Goal: Task Accomplishment & Management: Use online tool/utility

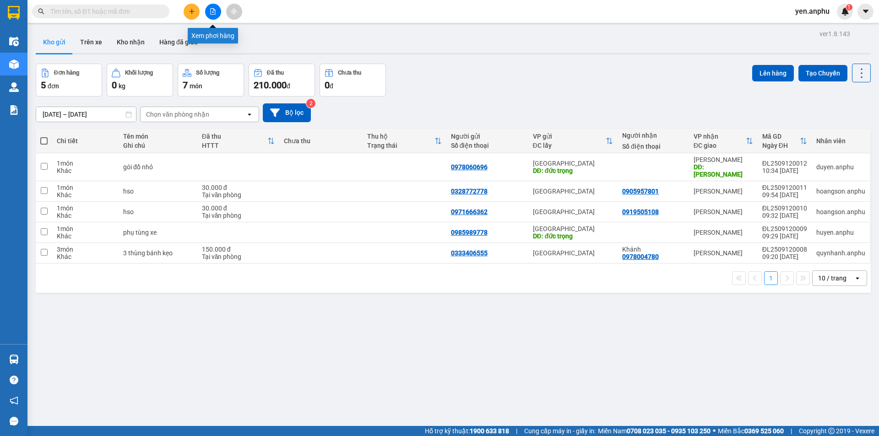
click at [212, 11] on icon "file-add" at bounding box center [213, 11] width 6 height 6
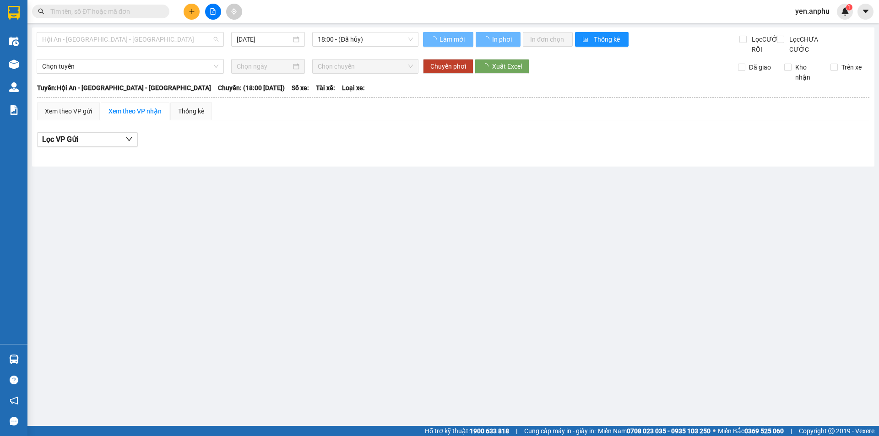
drag, startPoint x: 72, startPoint y: 36, endPoint x: 76, endPoint y: 66, distance: 30.0
click at [72, 38] on span "Hội An - [GEOGRAPHIC_DATA] - [GEOGRAPHIC_DATA]" at bounding box center [130, 40] width 176 height 14
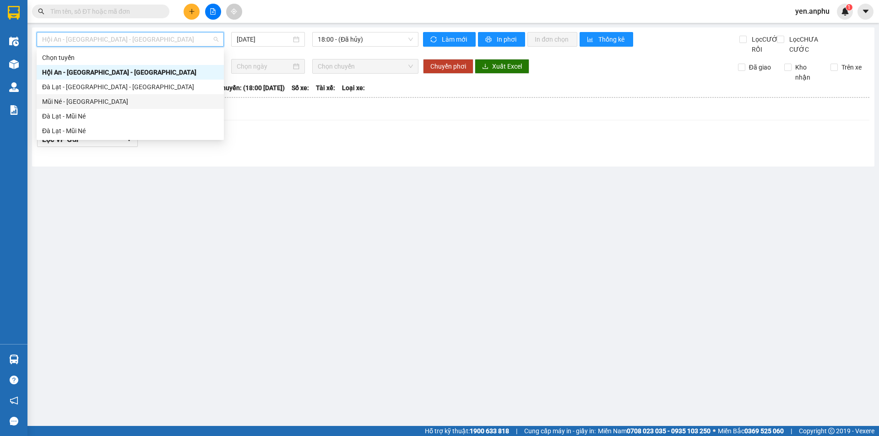
click at [71, 102] on div "Mũi Né - [GEOGRAPHIC_DATA]" at bounding box center [130, 102] width 176 height 10
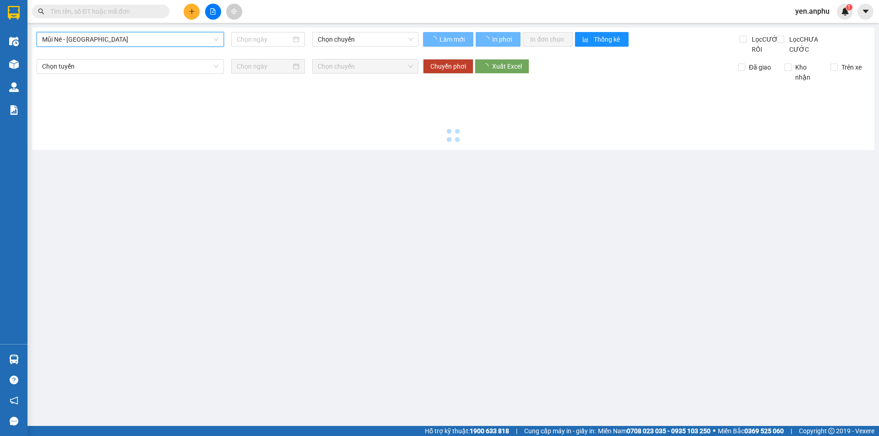
type input "[DATE]"
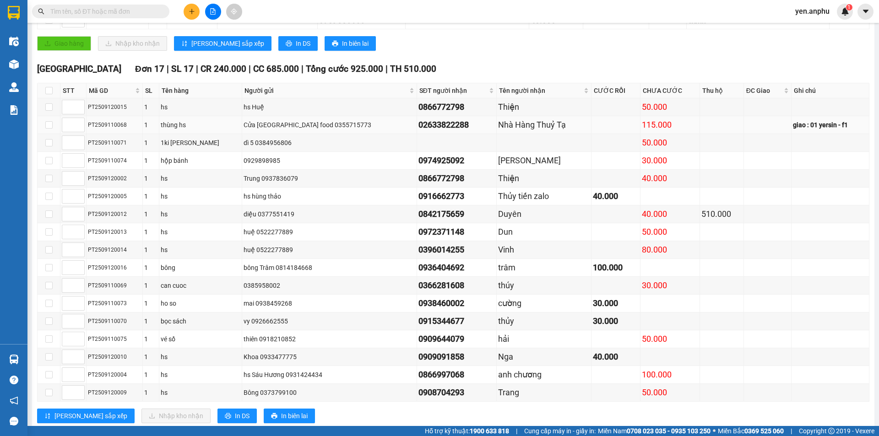
scroll to position [354, 0]
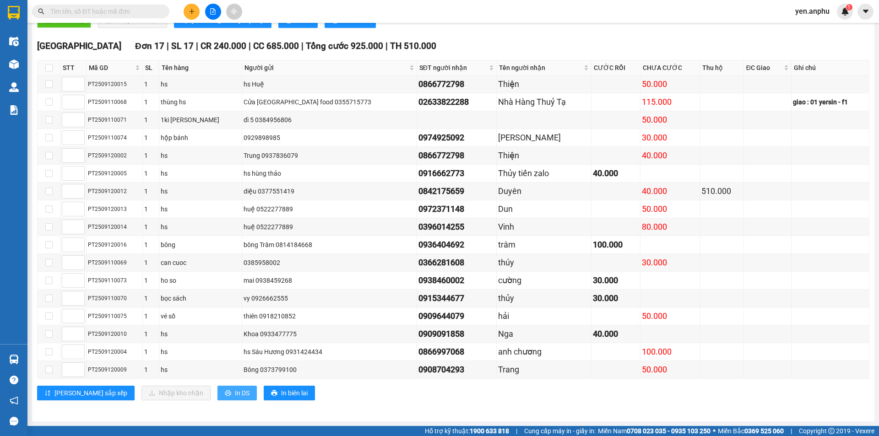
click at [235, 395] on span "In DS" at bounding box center [242, 393] width 15 height 10
